Goal: Transaction & Acquisition: Subscribe to service/newsletter

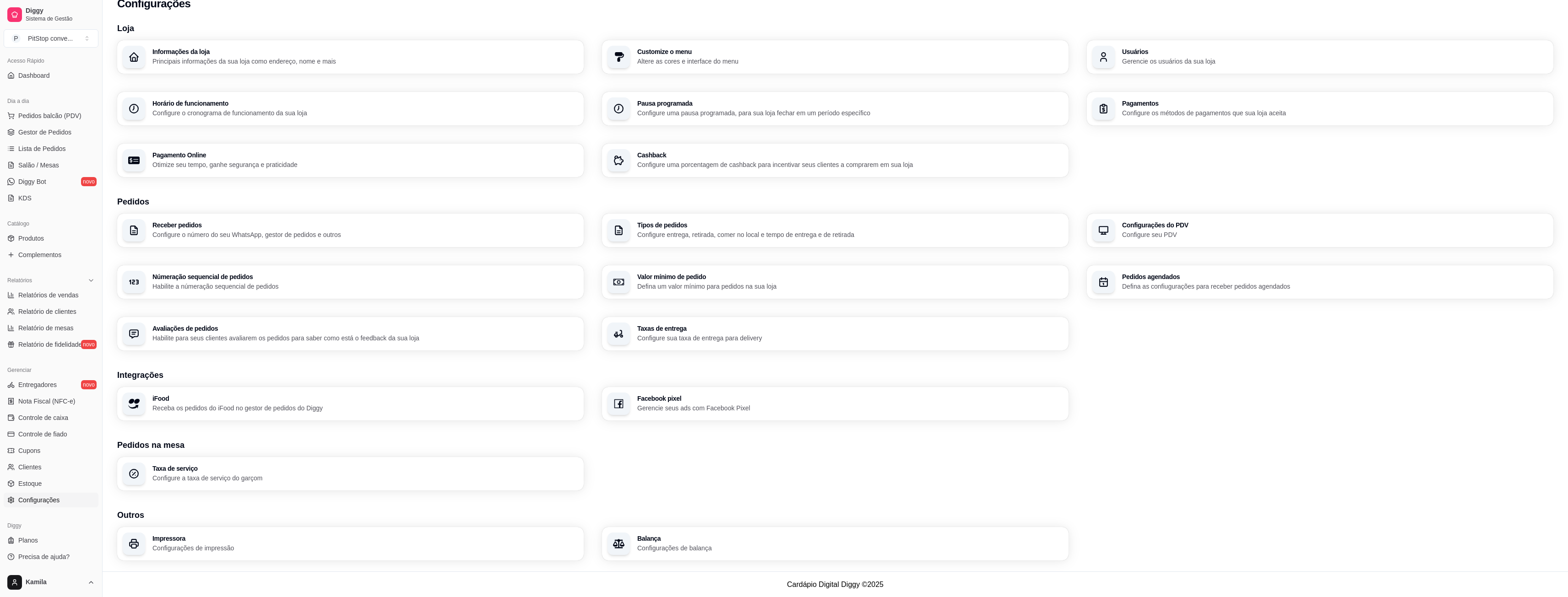
scroll to position [15, 0]
click at [34, 535] on link "Planos" at bounding box center [51, 540] width 95 height 15
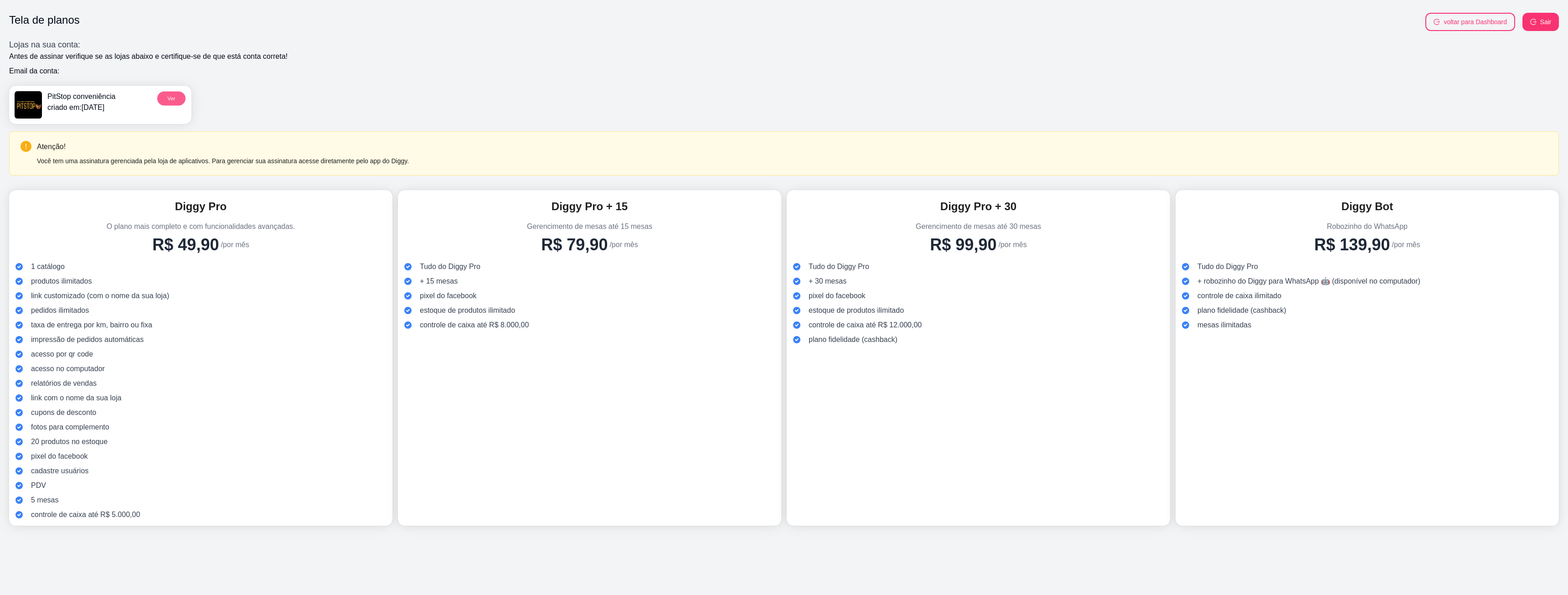
click at [176, 96] on button "Ver" at bounding box center [171, 98] width 28 height 14
